Goal: Information Seeking & Learning: Learn about a topic

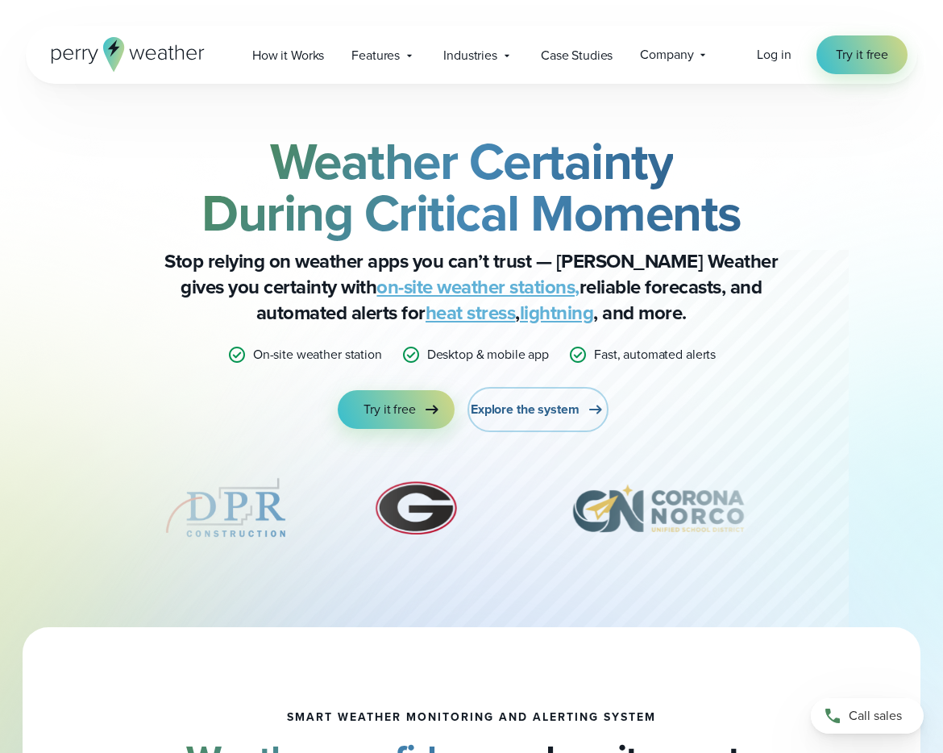
click at [517, 405] on span "Explore the system" at bounding box center [525, 409] width 109 height 19
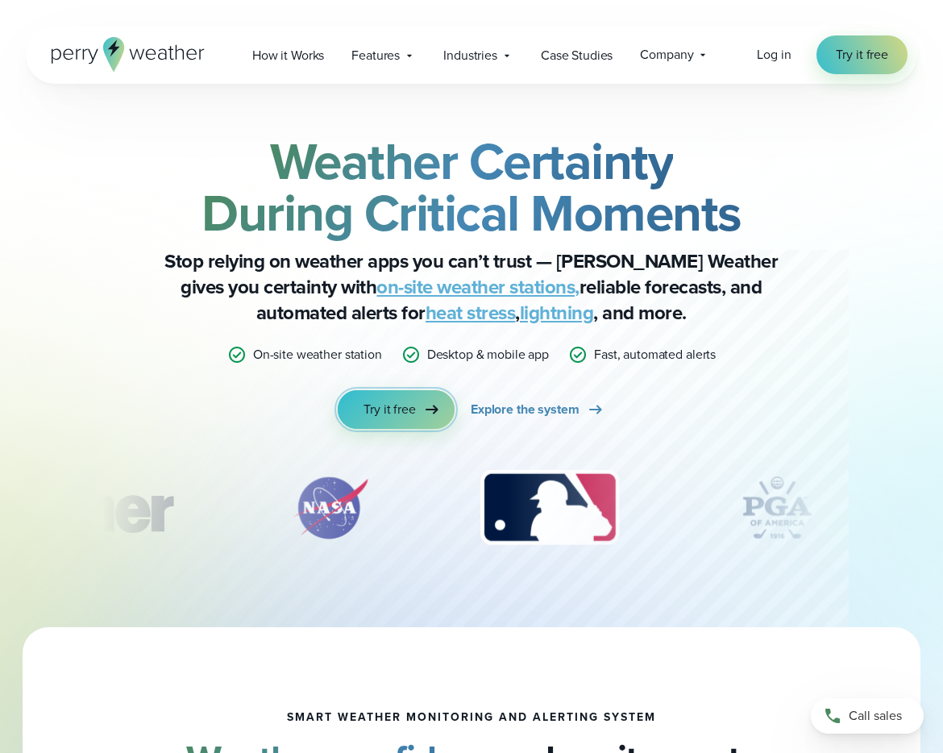
click at [372, 394] on link "Try it free" at bounding box center [396, 409] width 117 height 39
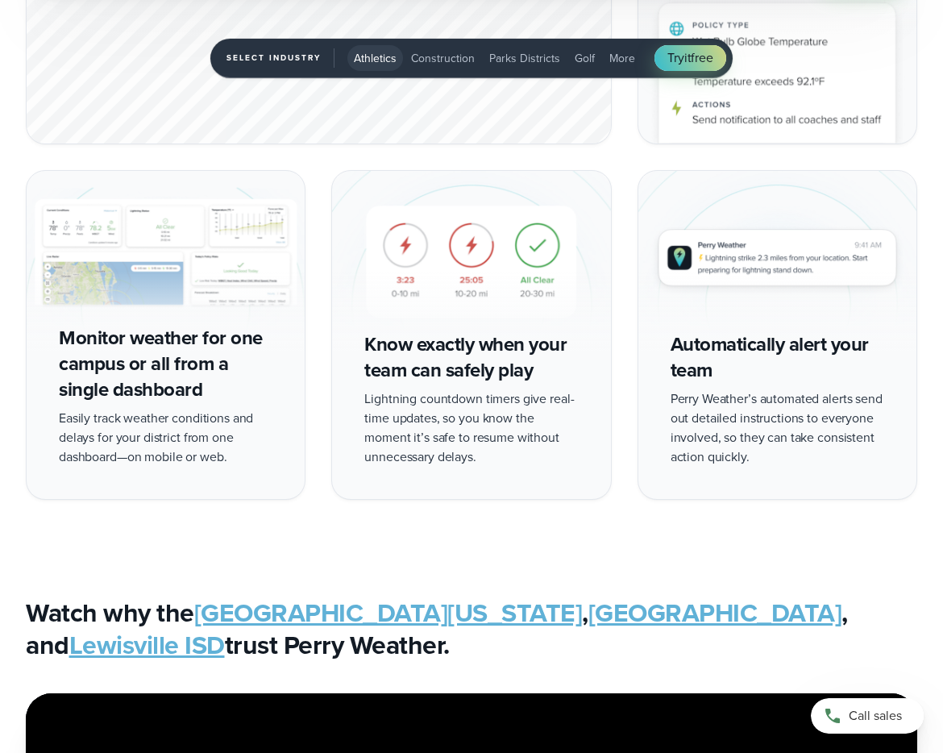
scroll to position [3241, 0]
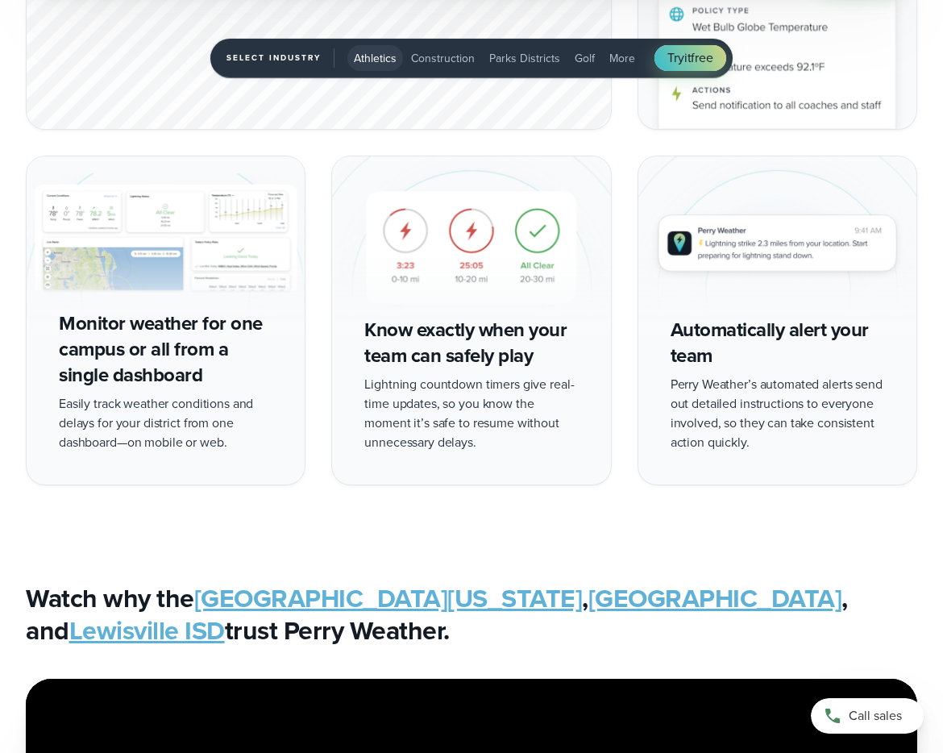
click at [225, 611] on link "Lewisville ISD" at bounding box center [147, 630] width 156 height 39
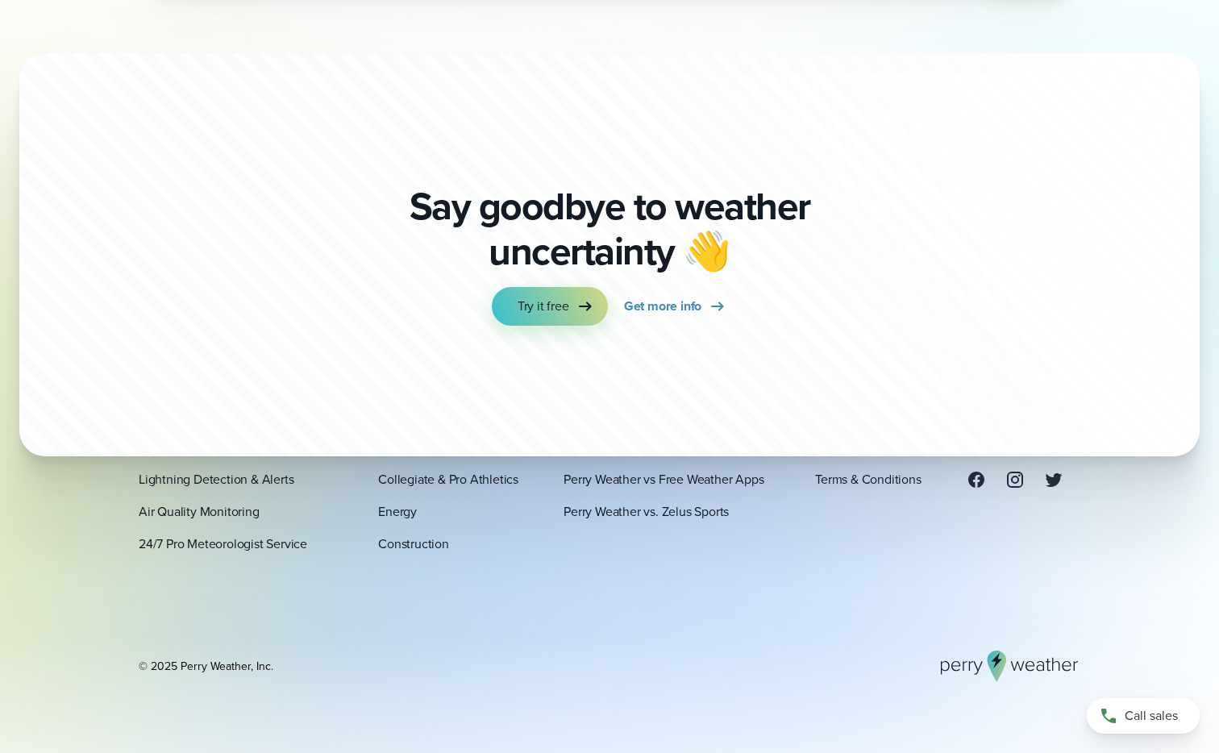
scroll to position [5652, 0]
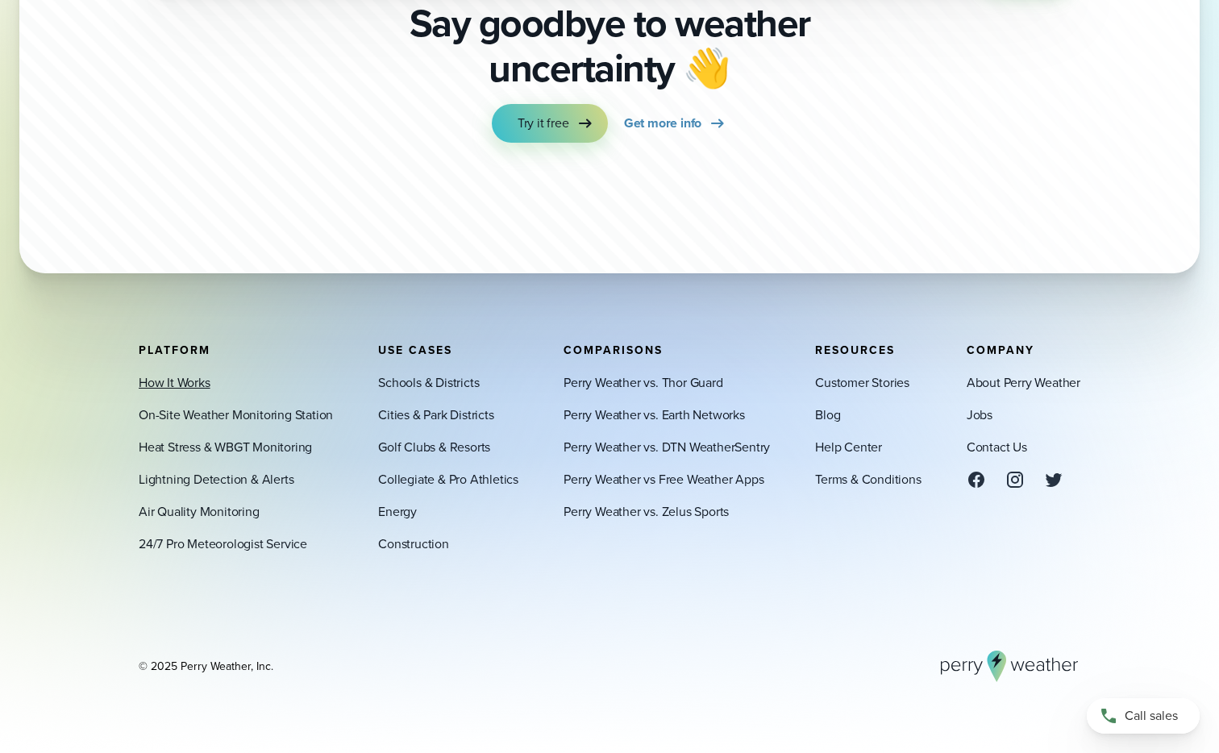
click at [190, 377] on link "How It Works" at bounding box center [175, 382] width 72 height 19
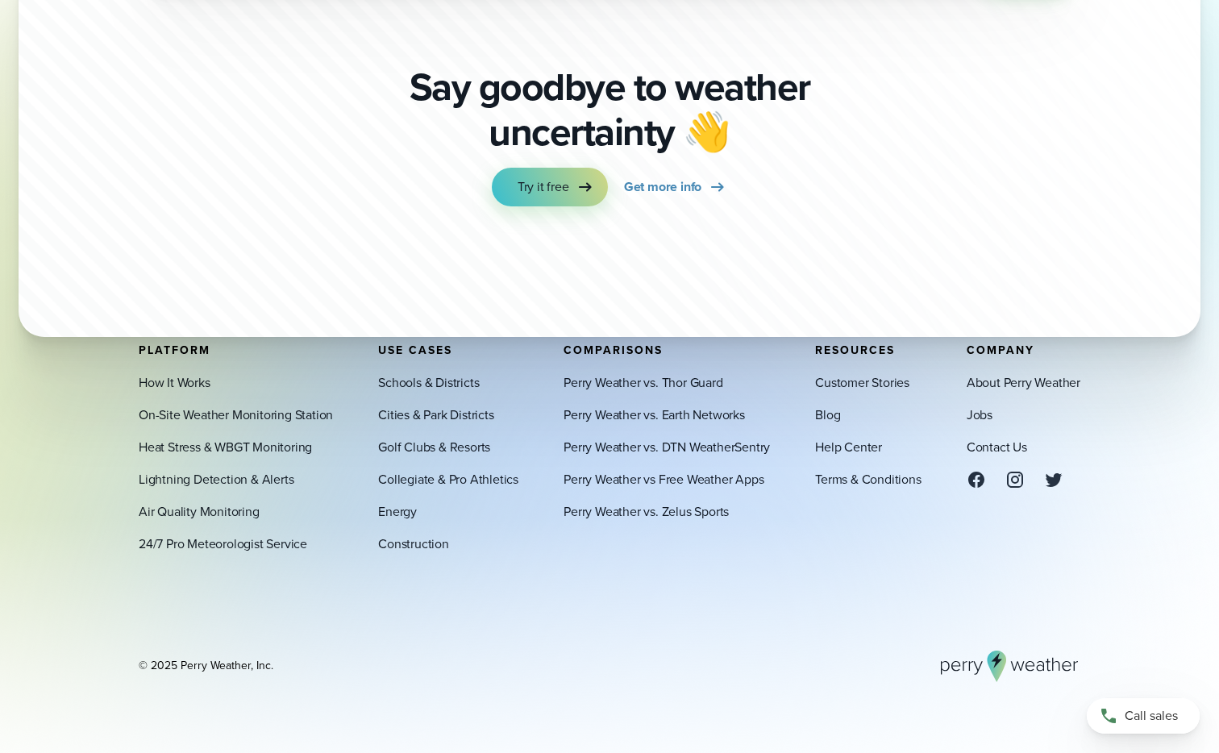
scroll to position [5655, 0]
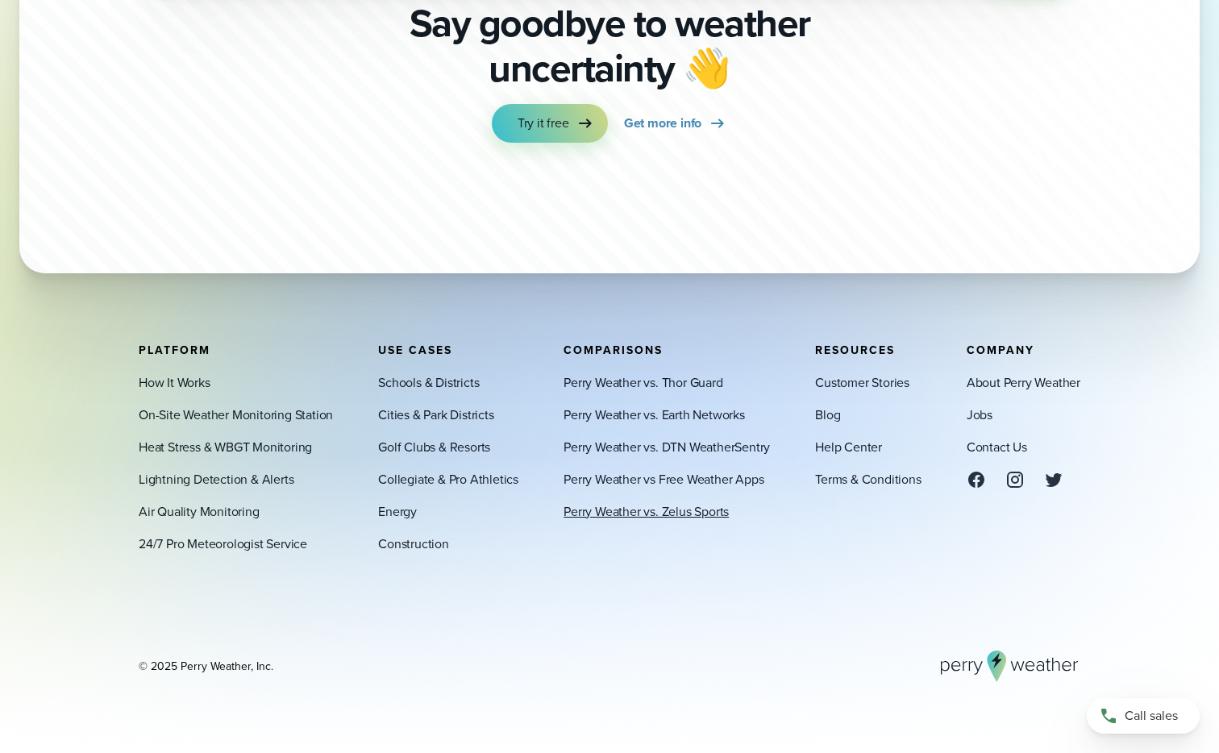
click at [696, 516] on link "Perry Weather vs. Zelus Sports" at bounding box center [646, 511] width 165 height 19
click at [1024, 385] on link "About Perry Weather" at bounding box center [1024, 382] width 114 height 19
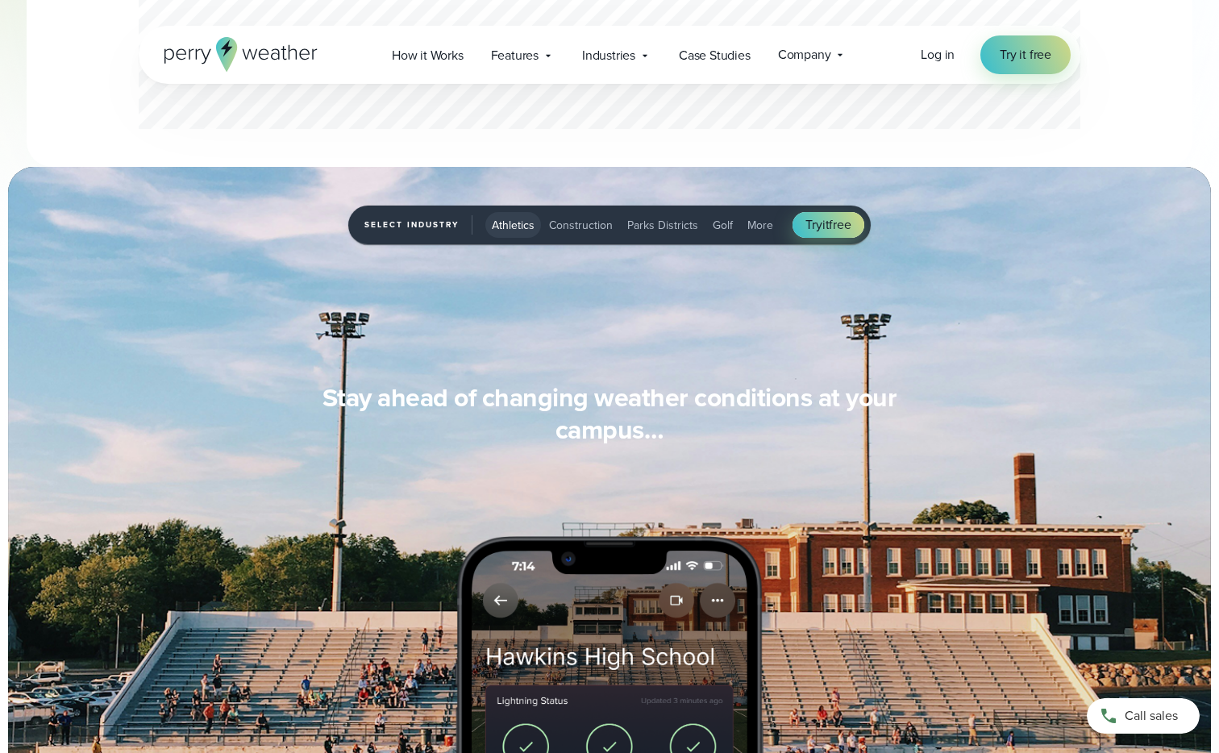
scroll to position [1156, 0]
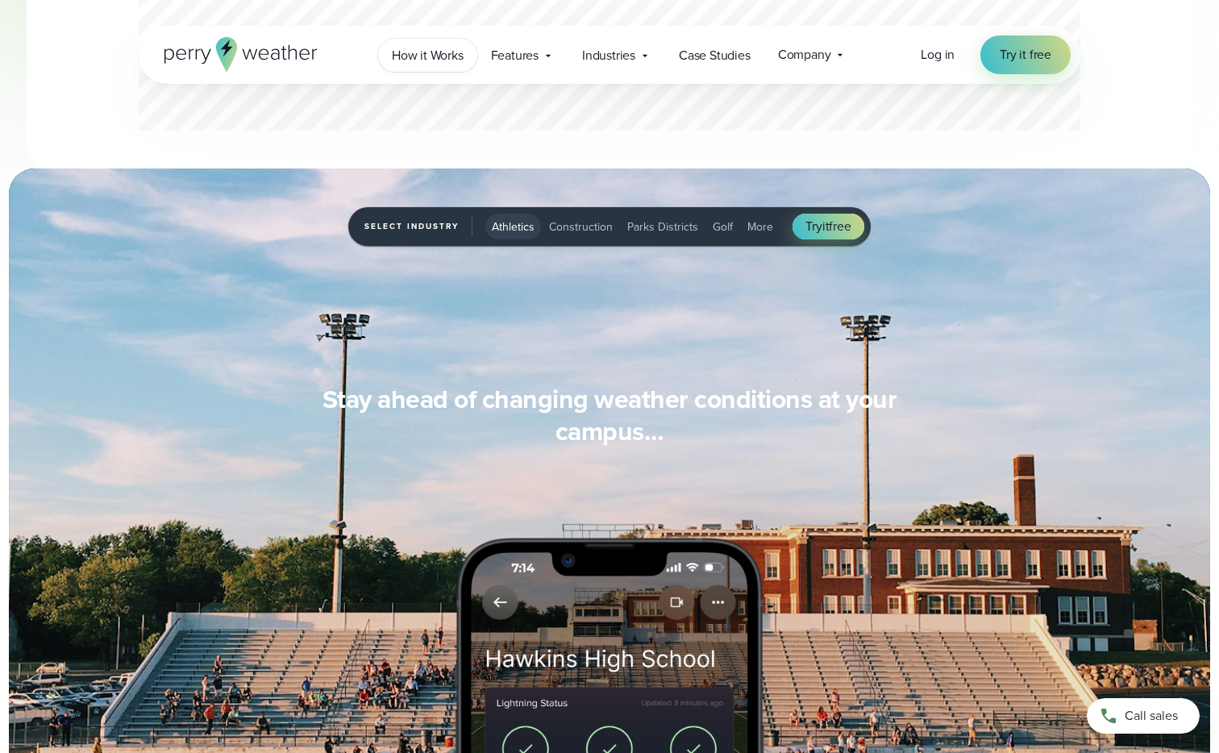
click at [414, 58] on span "How it Works" at bounding box center [428, 55] width 72 height 19
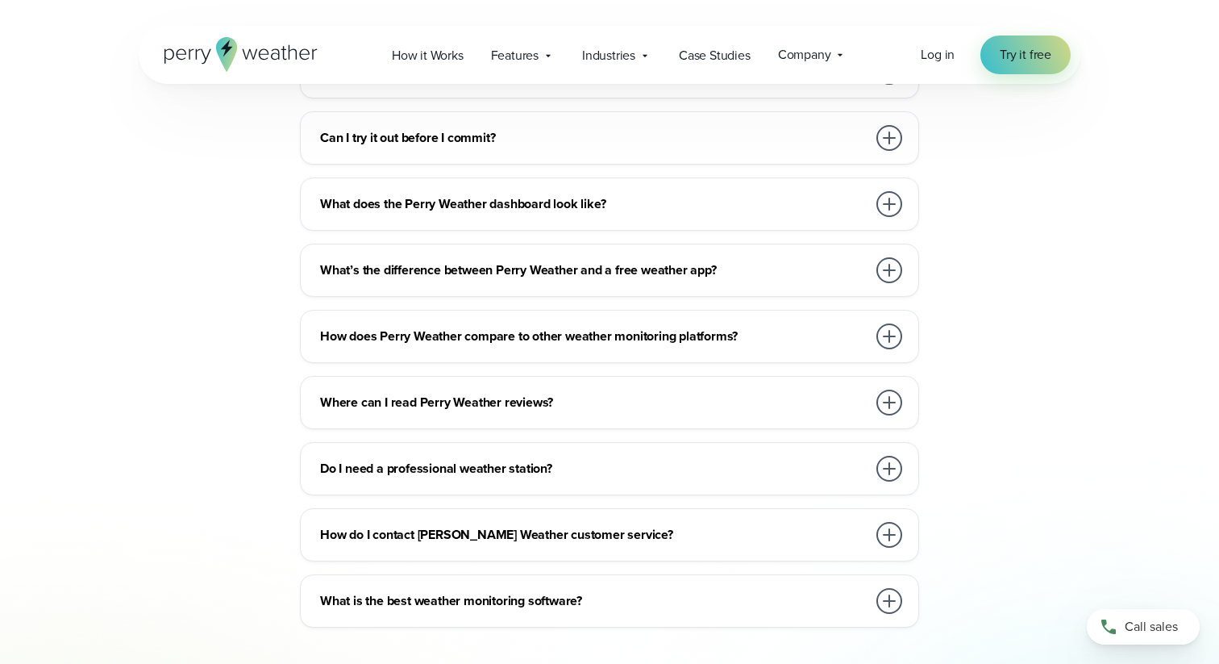
scroll to position [3665, 0]
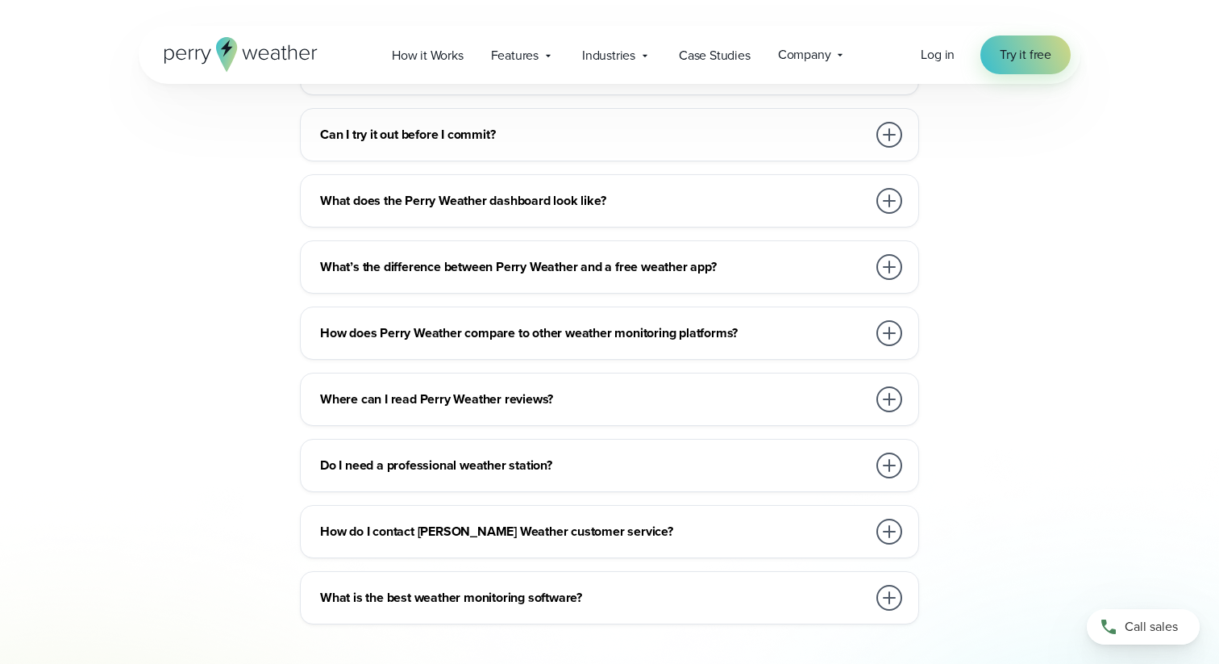
click at [488, 191] on h3 "What does the Perry Weather dashboard look like?" at bounding box center [593, 200] width 547 height 19
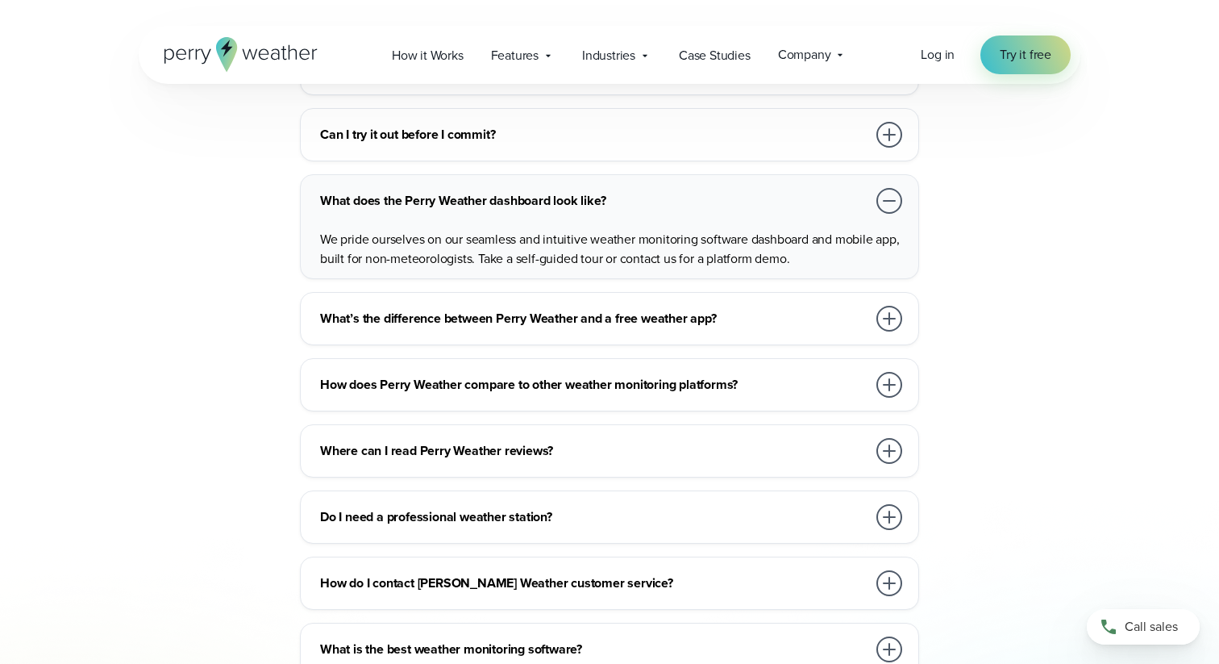
click at [488, 191] on h3 "What does the Perry Weather dashboard look like?" at bounding box center [593, 200] width 547 height 19
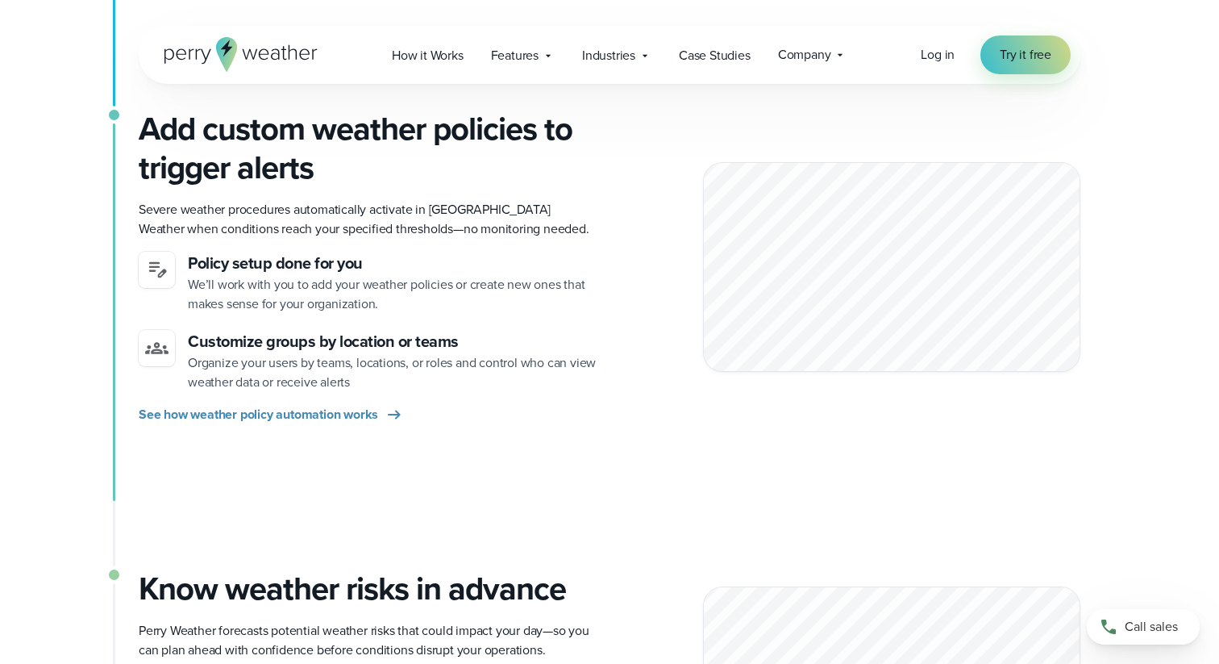
scroll to position [0, 0]
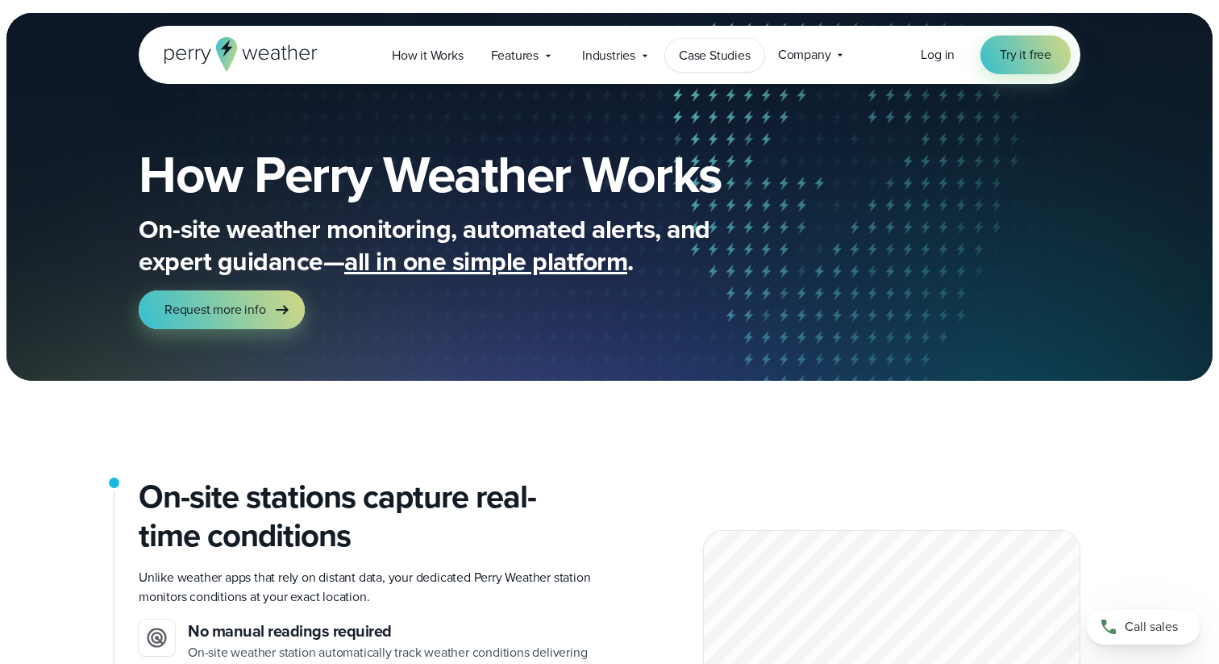
click at [724, 59] on span "Case Studies" at bounding box center [715, 55] width 72 height 19
